Goal: Task Accomplishment & Management: Manage account settings

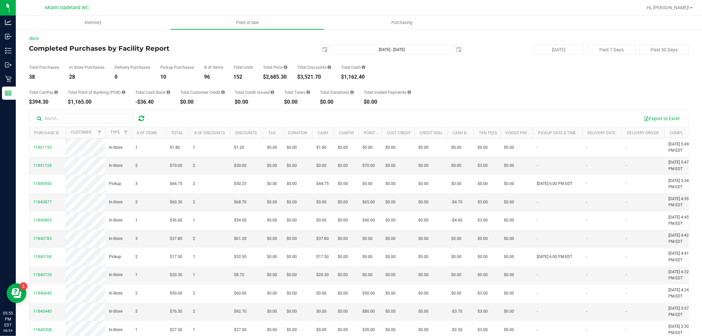
click at [277, 75] on div "$2,685.30" at bounding box center [275, 76] width 24 height 5
copy div "2,685.30"
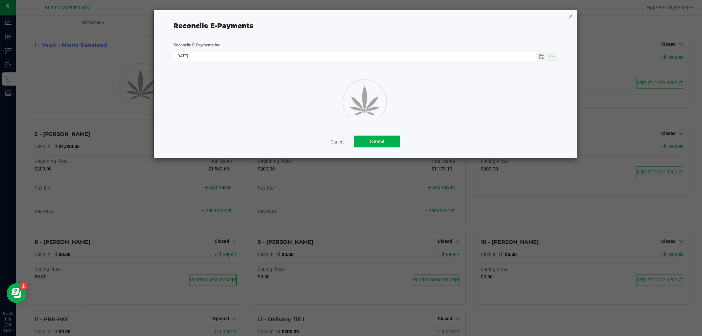
click at [571, 15] on icon "button" at bounding box center [571, 16] width 5 height 8
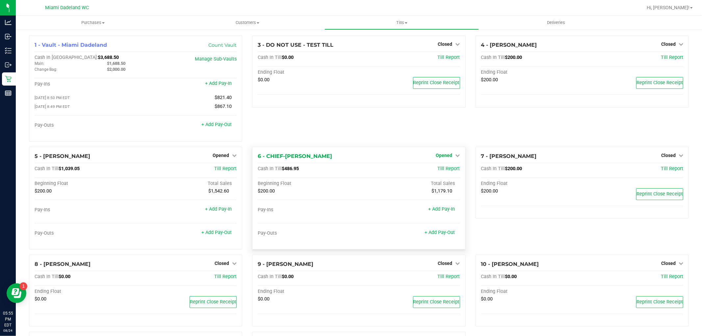
click at [451, 156] on link "Opened" at bounding box center [448, 155] width 24 height 5
click at [449, 168] on link "Close Till" at bounding box center [445, 168] width 18 height 5
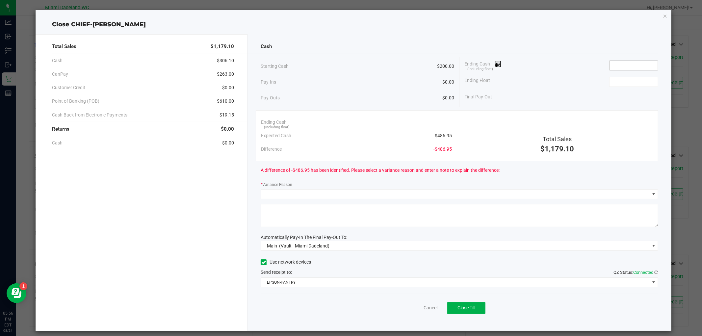
click at [634, 64] on input at bounding box center [633, 65] width 48 height 9
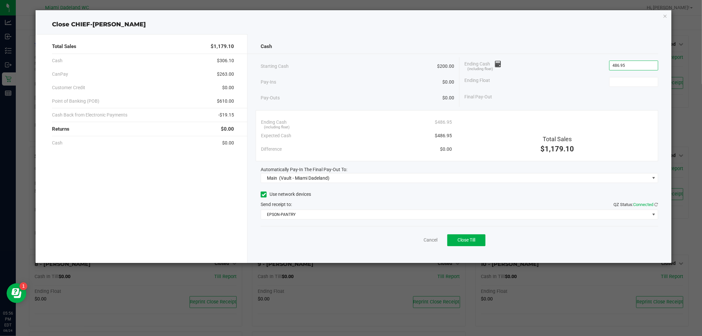
type input "$486.95"
type input "$200.00"
click at [412, 66] on div "Starting Cash $200.00" at bounding box center [358, 66] width 194 height 18
click at [613, 30] on div "Total Sales $1,179.10 Cash $306.10 CanPay $263.00 Customer Credit $0.00 Point o…" at bounding box center [353, 146] width 635 height 234
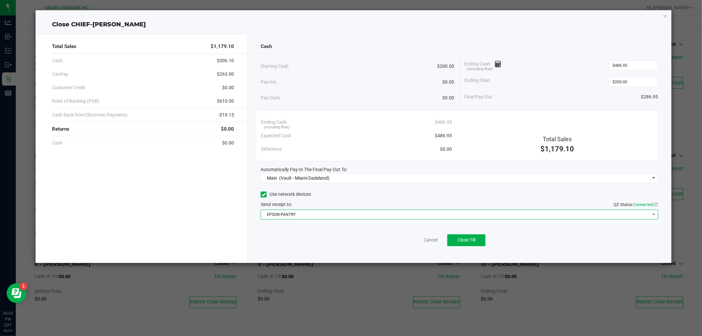
click at [463, 211] on span "EPSON-PANTRY" at bounding box center [455, 214] width 388 height 9
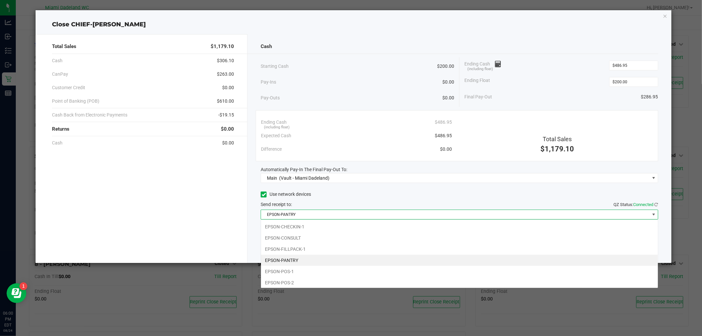
scroll to position [10, 397]
click at [297, 258] on li "EPSON-PANTRY" at bounding box center [459, 260] width 397 height 11
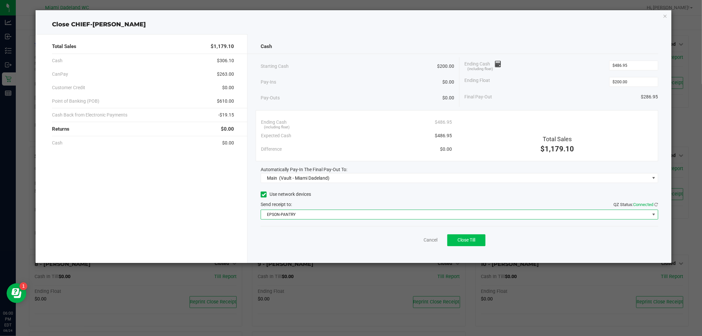
click at [477, 237] on button "Close Till" at bounding box center [466, 240] width 38 height 12
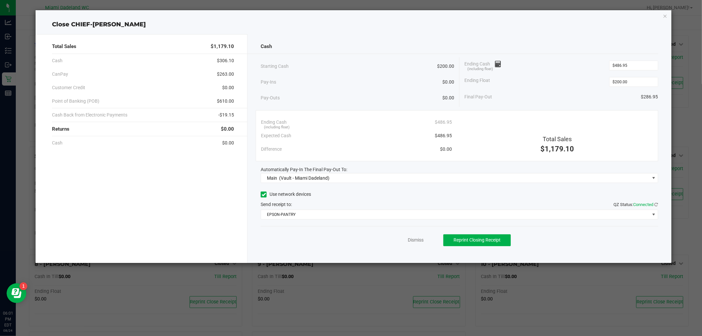
click at [180, 191] on div "Total Sales $1,179.10 Cash $306.10 CanPay $263.00 Customer Credit $0.00 Point o…" at bounding box center [142, 148] width 212 height 229
click at [406, 30] on div "Total Sales $1,179.10 Cash $306.10 CanPay $263.00 Customer Credit $0.00 Point o…" at bounding box center [353, 146] width 635 height 234
click at [422, 240] on link "Dismiss" at bounding box center [416, 240] width 16 height 7
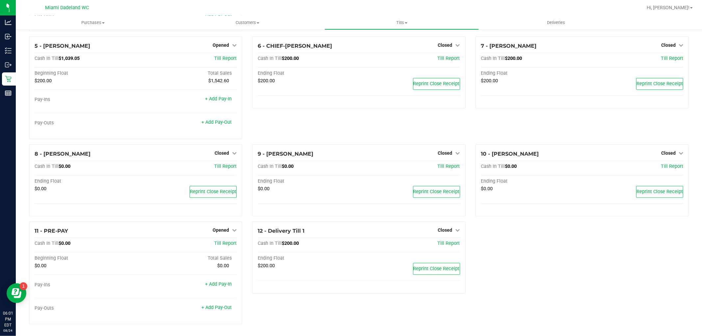
scroll to position [121, 0]
click at [227, 227] on span "Opened" at bounding box center [221, 229] width 16 height 5
click at [227, 244] on link "Close Till" at bounding box center [222, 243] width 18 height 5
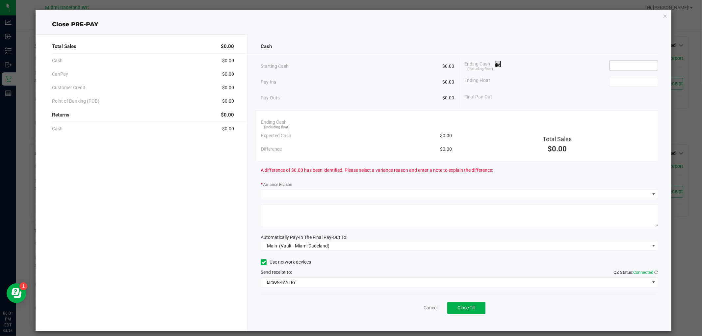
click at [629, 64] on input at bounding box center [633, 65] width 48 height 9
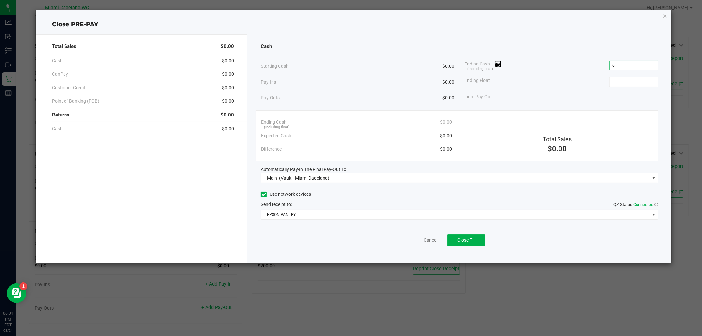
type input "$0.00"
click at [561, 39] on div "Cash Starting Cash $0.00 Pay-Ins $0.00 Pay-Outs $0.00 Ending Cash (including fl…" at bounding box center [459, 148] width 424 height 229
type input "$0.00"
click at [468, 244] on button "Close Till" at bounding box center [466, 240] width 38 height 12
click at [412, 240] on link "Dismiss" at bounding box center [416, 240] width 16 height 7
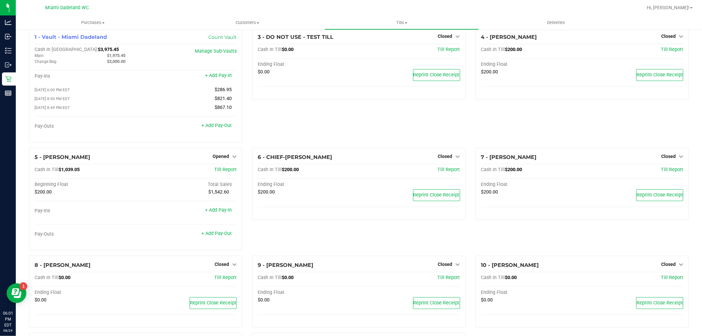
scroll to position [10, 0]
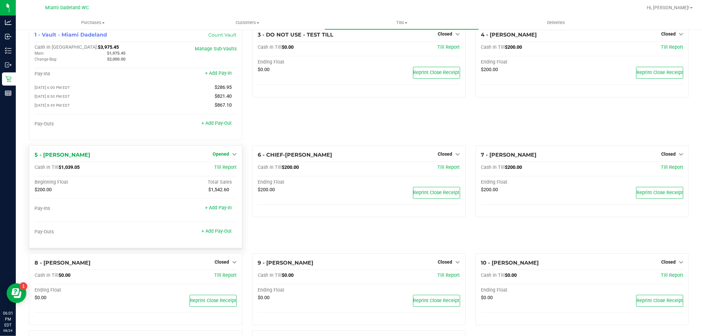
click at [218, 157] on span "Opened" at bounding box center [221, 153] width 16 height 5
click at [213, 170] on link "Close Till" at bounding box center [222, 167] width 18 height 5
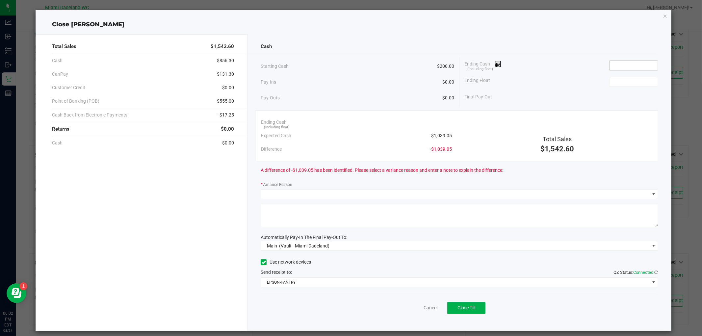
click at [625, 65] on input at bounding box center [633, 65] width 48 height 9
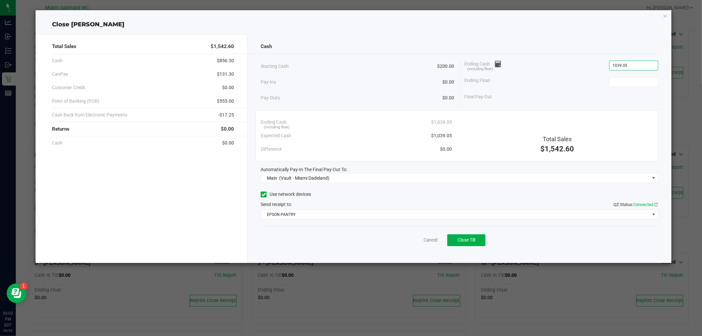
type input "$1,039.05"
click at [420, 37] on div "Cash Starting Cash $200.00 Pay-Ins $0.00 Pay-Outs $0.00 Ending Cash (including …" at bounding box center [459, 148] width 424 height 229
type input "$200.00"
click at [548, 32] on div "Total Sales $1,542.60 Cash $856.30 CanPay $131.30 Customer Credit $0.00 Point o…" at bounding box center [353, 146] width 635 height 234
click at [474, 244] on button "Close Till" at bounding box center [466, 240] width 38 height 12
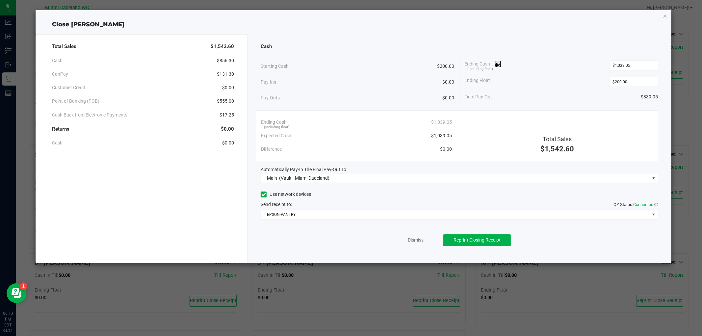
click at [424, 243] on div "Dismiss Reprint Closing Receipt" at bounding box center [459, 238] width 397 height 25
click at [422, 242] on link "Dismiss" at bounding box center [416, 240] width 16 height 7
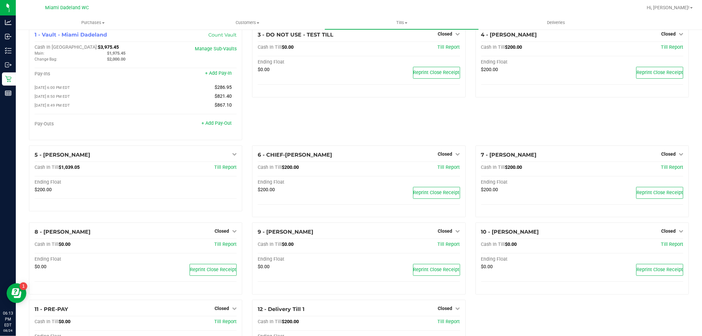
scroll to position [0, 0]
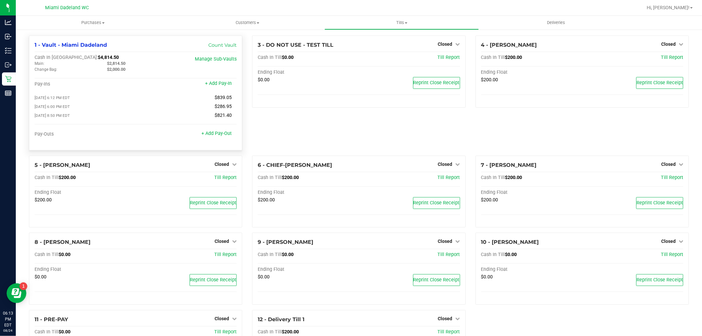
click at [98, 55] on span "$4,814.50" at bounding box center [108, 58] width 21 height 6
copy span "4,814.50"
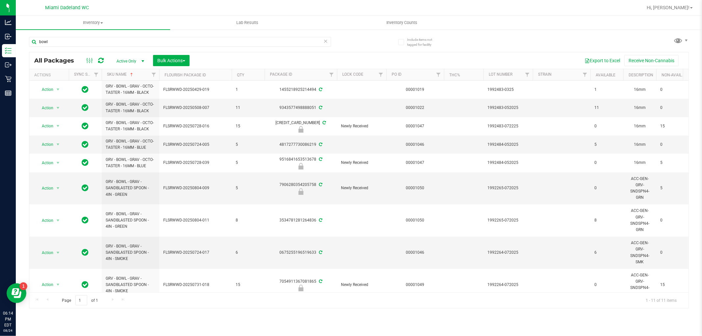
scroll to position [65, 0]
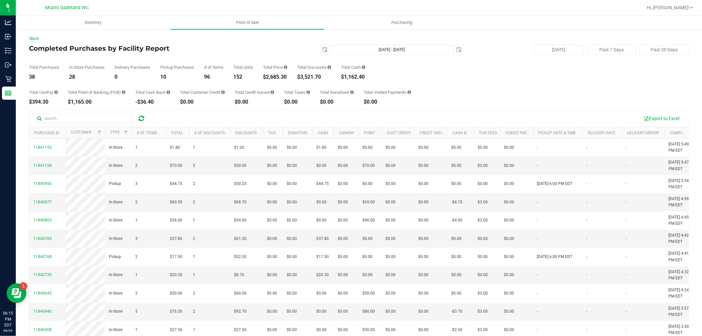
click at [313, 75] on div "$3,521.70" at bounding box center [314, 76] width 34 height 5
copy div "3,521.70"
click at [322, 51] on span "select" at bounding box center [324, 49] width 5 height 5
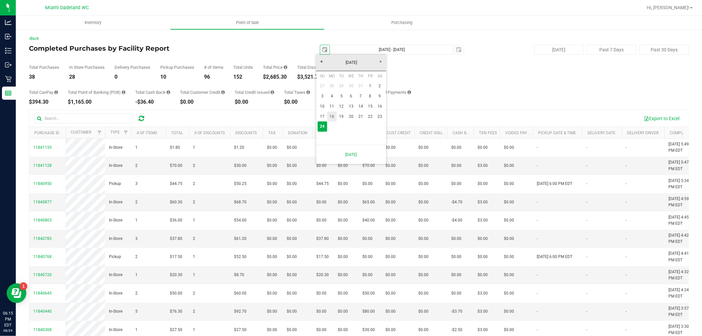
click at [335, 117] on link "18" at bounding box center [332, 117] width 10 height 10
type input "2025-08-18"
type input "Aug 18, 2025 - Aug 24, 2025"
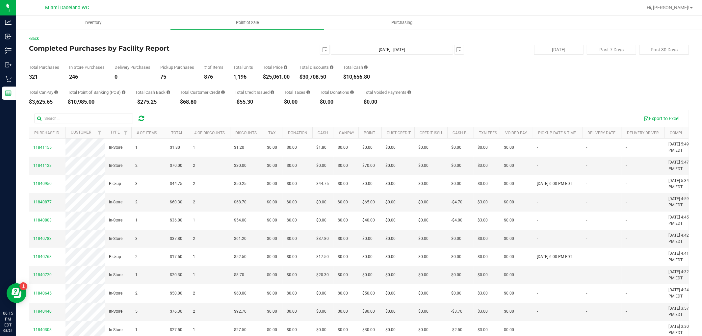
click at [277, 77] on div "$25,061.00" at bounding box center [276, 76] width 27 height 5
copy div "25,061.00"
click at [322, 52] on span "select" at bounding box center [324, 49] width 5 height 5
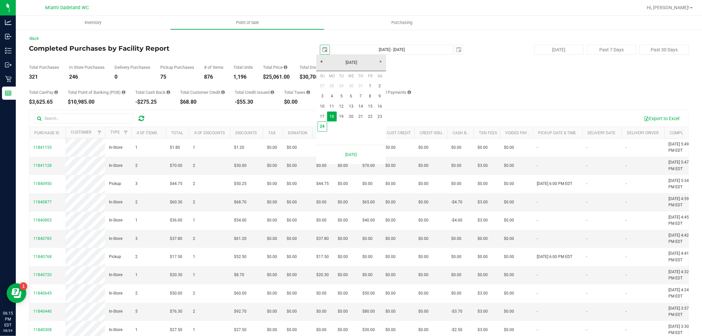
scroll to position [0, 16]
click at [367, 87] on link "1" at bounding box center [370, 86] width 10 height 10
type input "[DATE]"
type input "[DATE] - [DATE]"
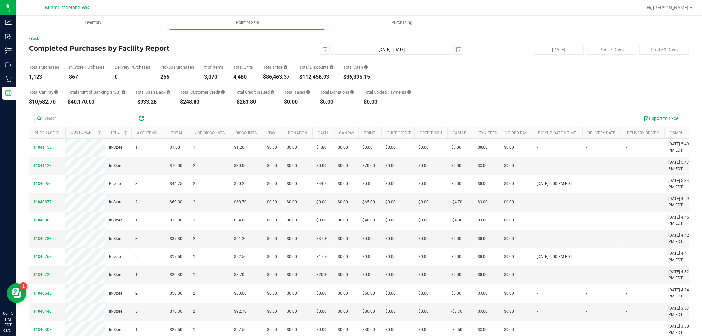
click at [282, 77] on div "$86,463.37" at bounding box center [276, 76] width 27 height 5
copy div "86,463.37"
click at [322, 47] on span "select" at bounding box center [324, 49] width 5 height 5
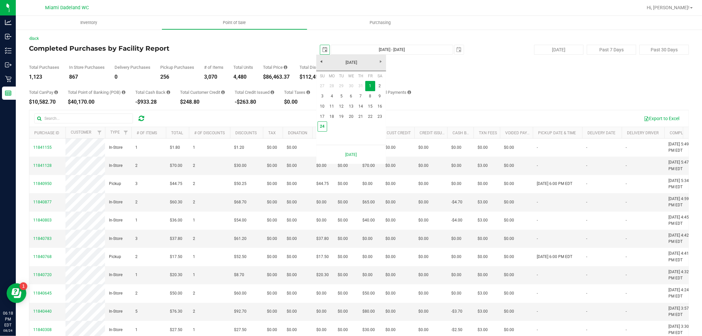
scroll to position [0, 16]
click at [323, 126] on link "24" at bounding box center [323, 126] width 10 height 10
type input "[DATE]"
type input "[DATE] - [DATE]"
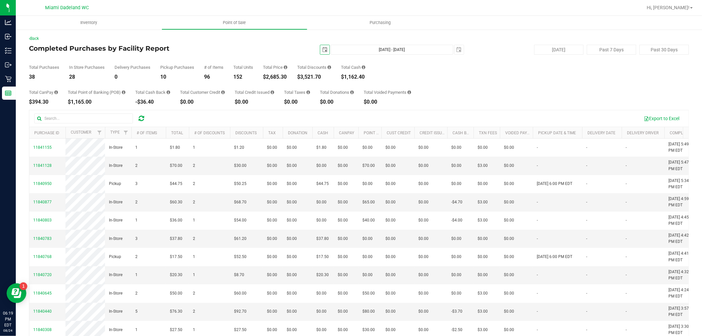
click at [358, 77] on div "$1,162.40" at bounding box center [353, 76] width 24 height 5
copy div "1,162.40"
